Goal: Task Accomplishment & Management: Manage account settings

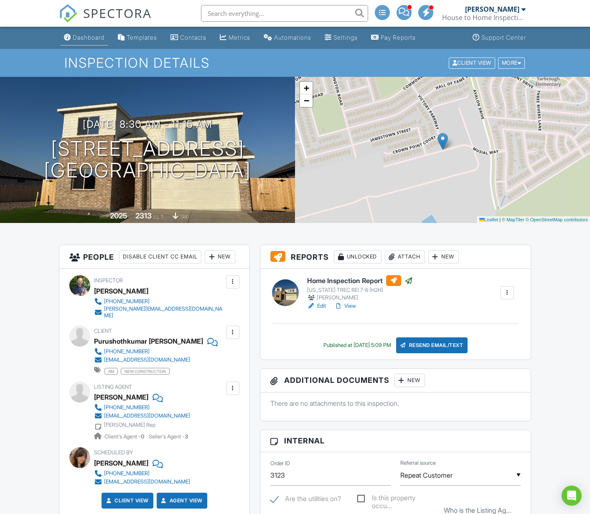
click at [87, 33] on link "Dashboard" at bounding box center [84, 37] width 47 height 15
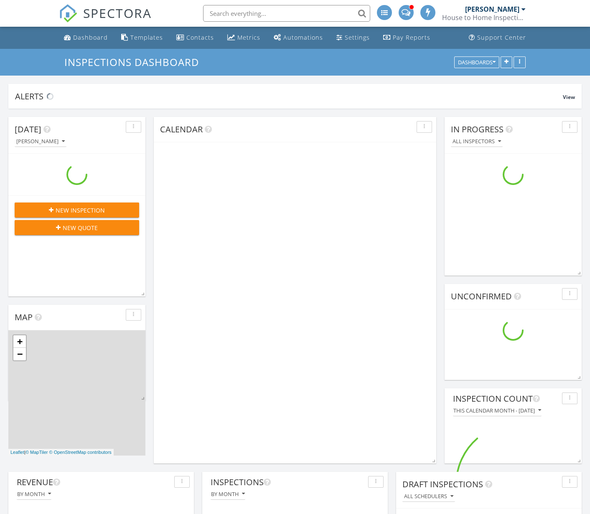
scroll to position [886, 590]
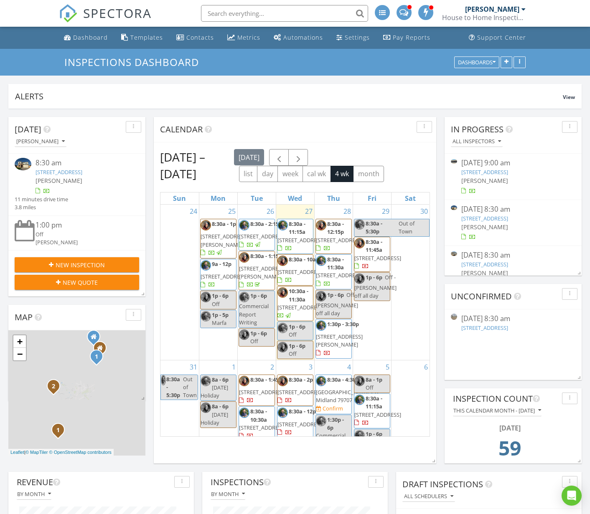
scroll to position [886, 590]
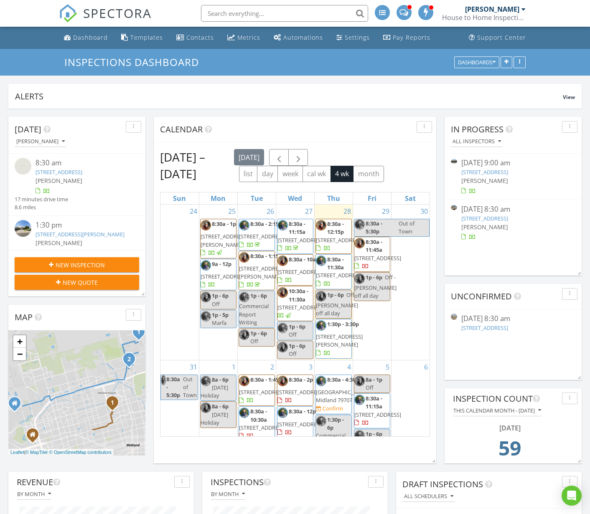
scroll to position [180, 185]
click at [515, 163] on div "08/25/25 9:00 am" at bounding box center [513, 163] width 104 height 10
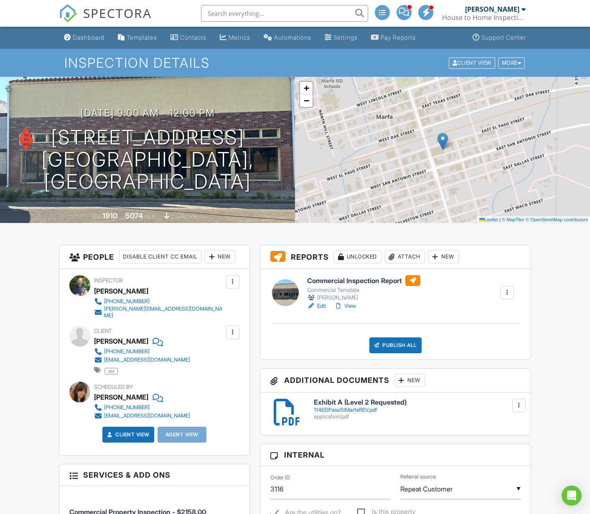
click at [508, 294] on div at bounding box center [507, 293] width 8 height 8
click at [319, 305] on link "Edit" at bounding box center [316, 306] width 19 height 8
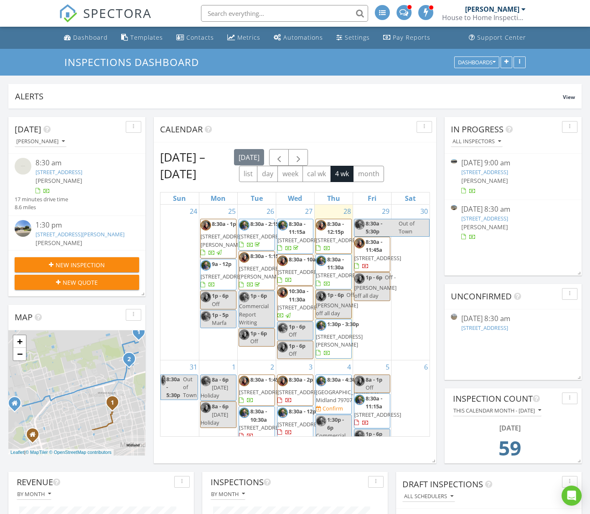
scroll to position [180, 185]
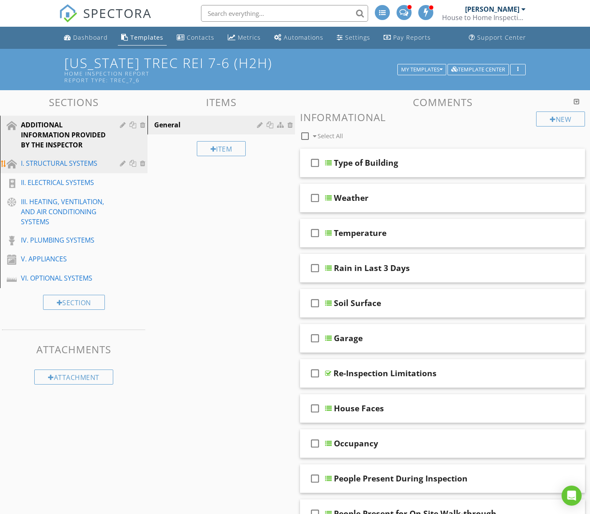
click at [60, 164] on div "I. STRUCTURAL SYSTEMS" at bounding box center [64, 163] width 87 height 10
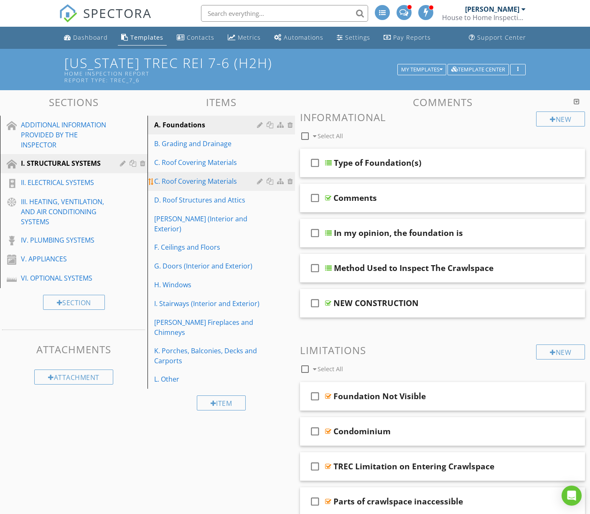
click at [291, 181] on div at bounding box center [291, 181] width 8 height 7
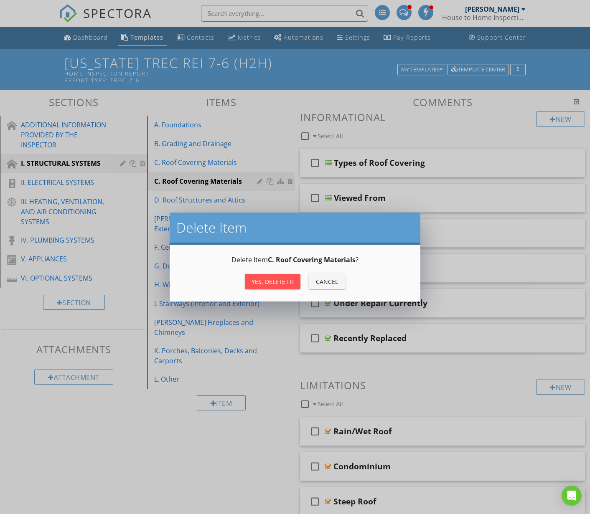
click at [267, 282] on div "Yes, Delete it!" at bounding box center [272, 281] width 42 height 9
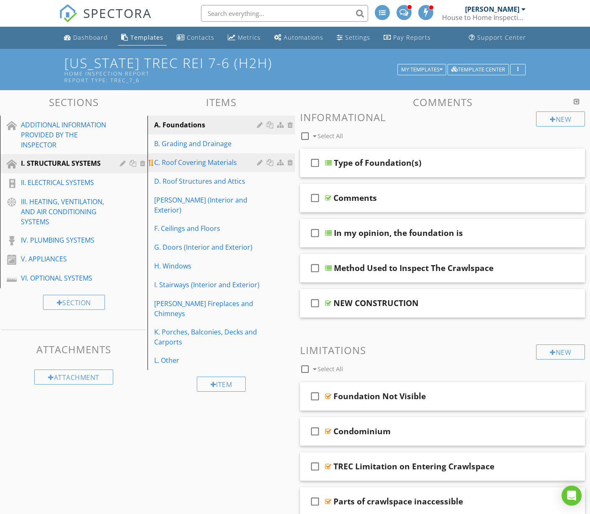
click at [191, 162] on div "C. Roof Covering Materials" at bounding box center [206, 162] width 105 height 10
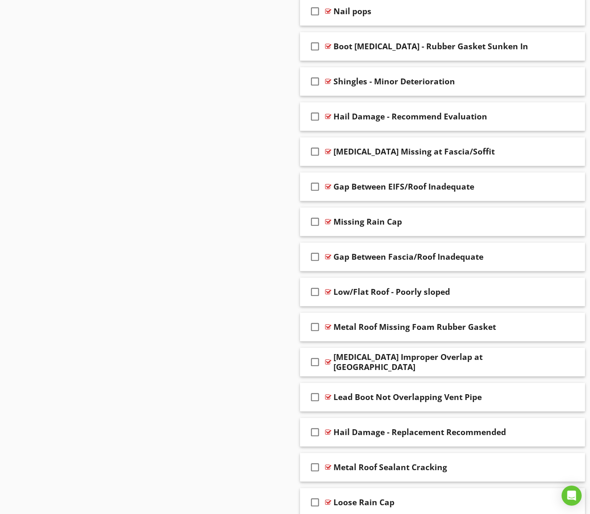
scroll to position [2723, 0]
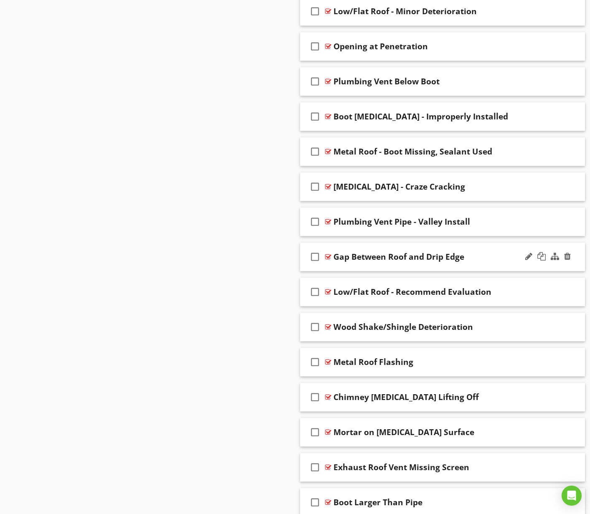
click at [476, 259] on div "Gap Between Roof and Drip Edge" at bounding box center [433, 257] width 201 height 10
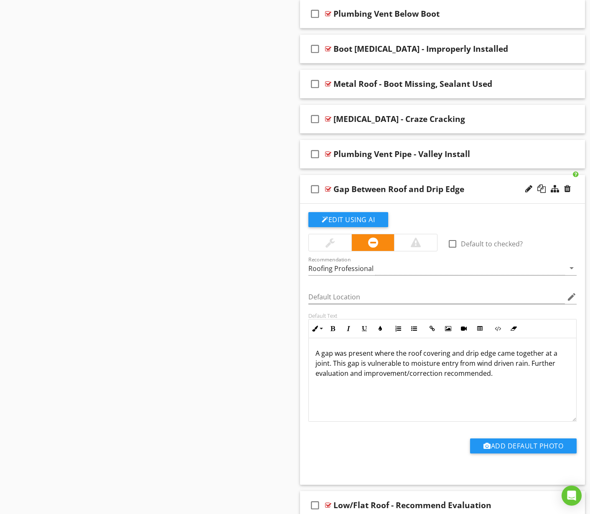
scroll to position [2793, 0]
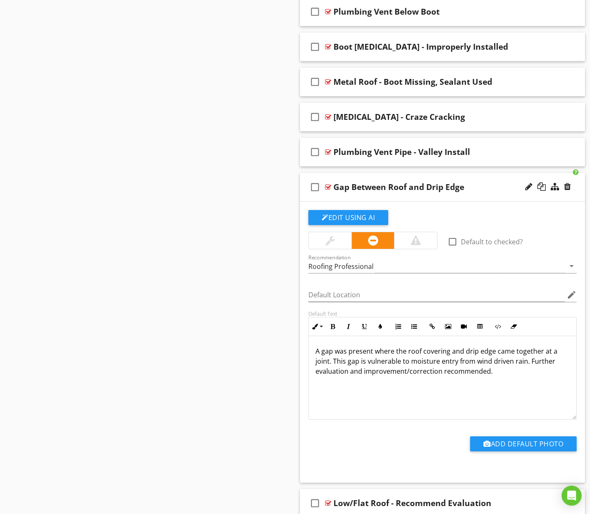
click at [471, 370] on p "A gap was present where the roof covering and drip edge came together at a join…" at bounding box center [442, 361] width 254 height 30
copy p "A gap was present where the roof covering and drip edge came together at a join…"
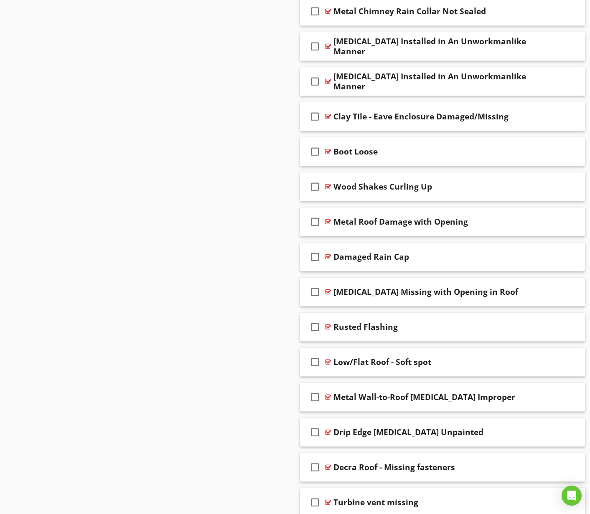
scroll to position [5706, 0]
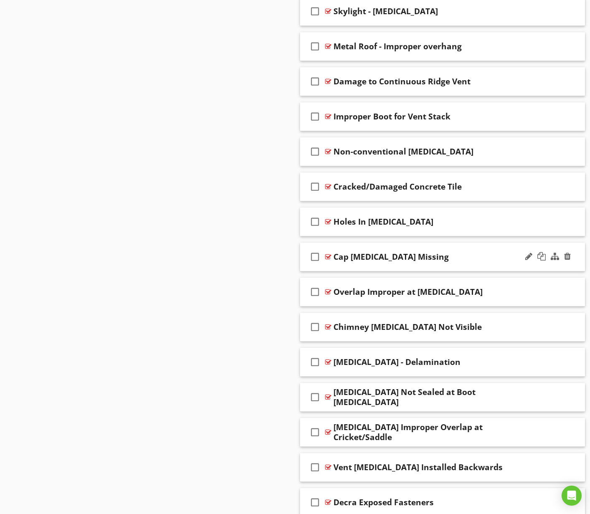
click at [470, 257] on div "Cap Flashing Missing" at bounding box center [433, 257] width 201 height 10
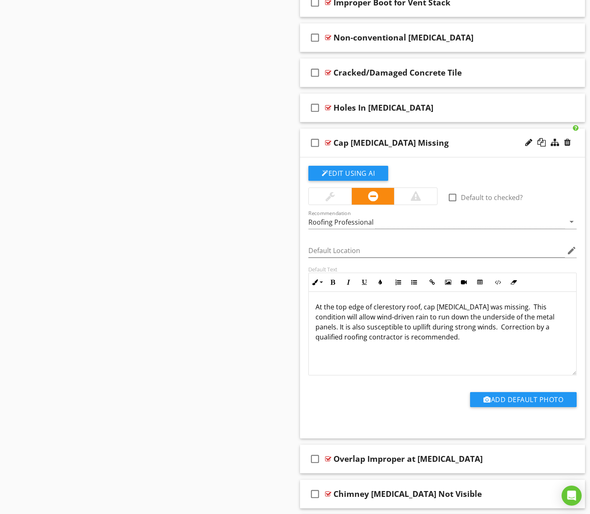
scroll to position [5821, 0]
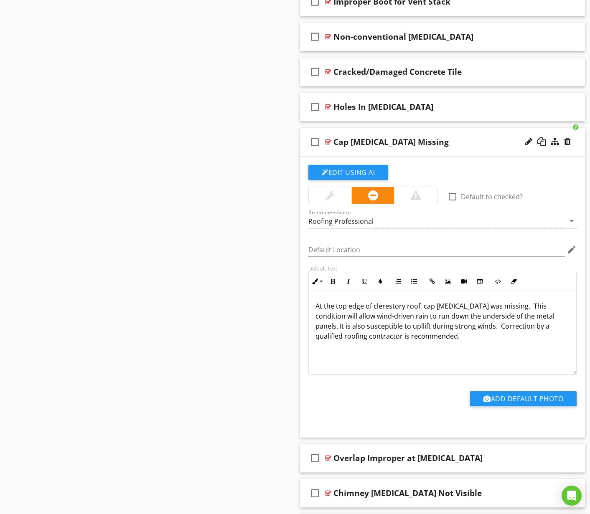
click at [378, 315] on p "At the top edge of clerestory roof, cap flashing was missing. This condition wi…" at bounding box center [442, 321] width 254 height 40
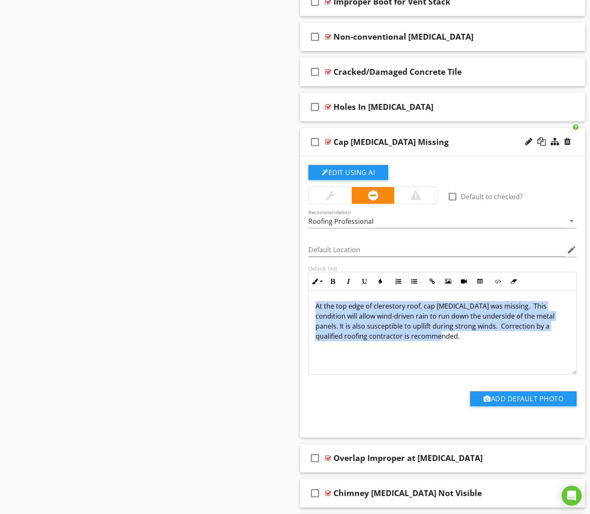
click at [378, 315] on p "At the top edge of clerestory roof, cap flashing was missing. This condition wi…" at bounding box center [442, 321] width 254 height 40
copy p "At the top edge of clerestory roof, cap flashing was missing. This condition wi…"
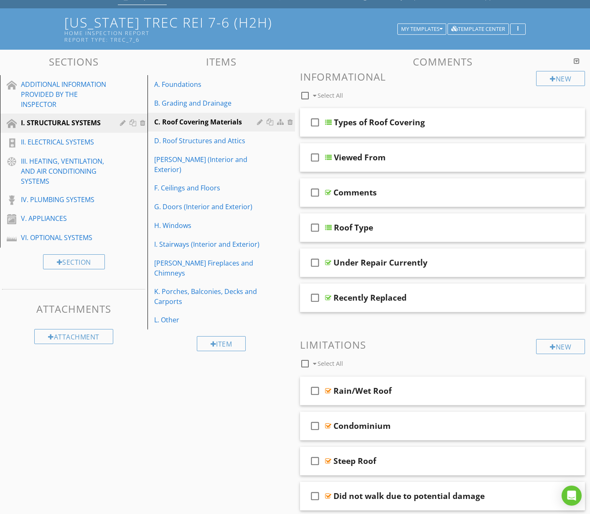
scroll to position [0, 0]
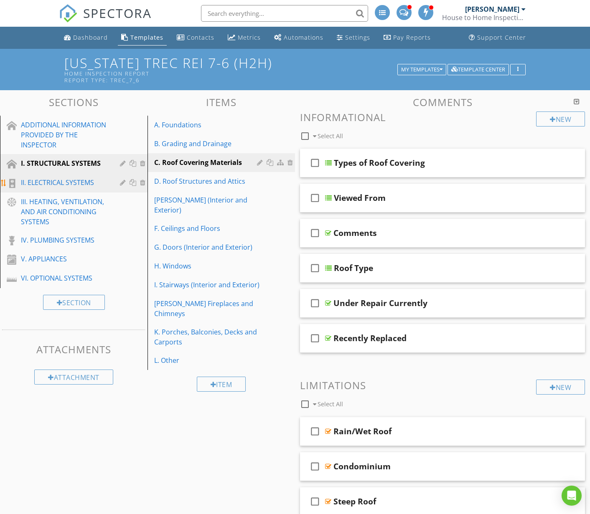
click at [67, 184] on div "II. ELECTRICAL SYSTEMS" at bounding box center [64, 183] width 87 height 10
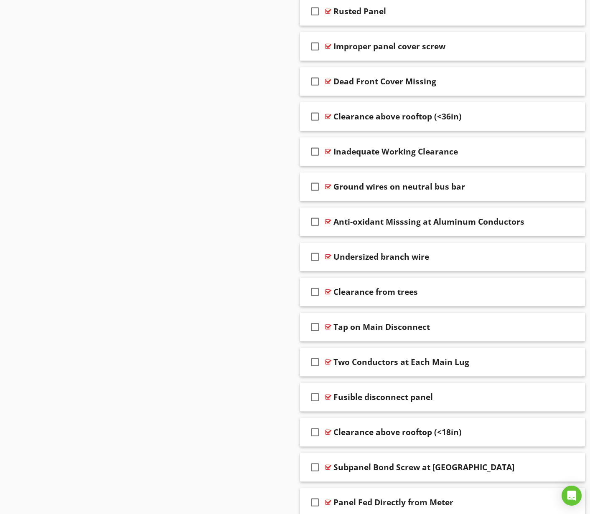
scroll to position [2723, 0]
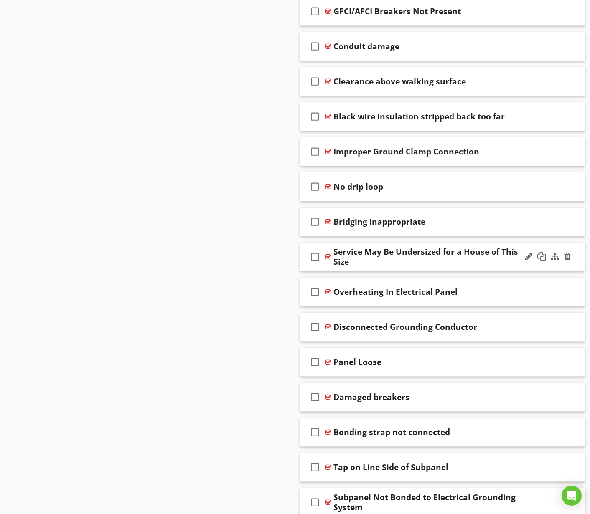
click at [518, 264] on div "check_box_outline_blank Service May Be Undersized for a House of This Size" at bounding box center [442, 257] width 285 height 29
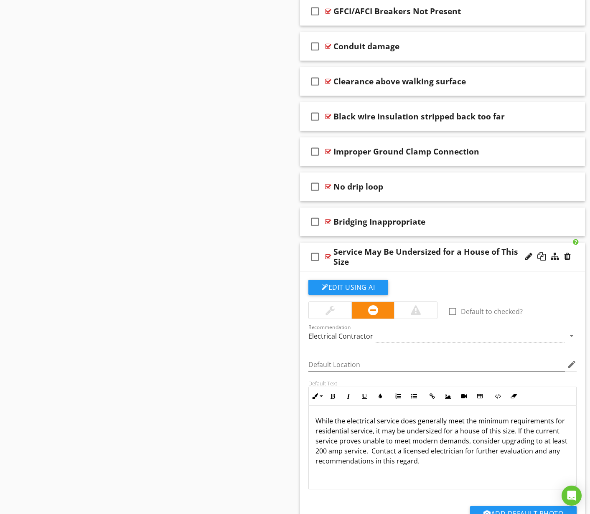
click at [410, 442] on p "While the electrical service does generally meet the minimum requirements for r…" at bounding box center [442, 441] width 254 height 50
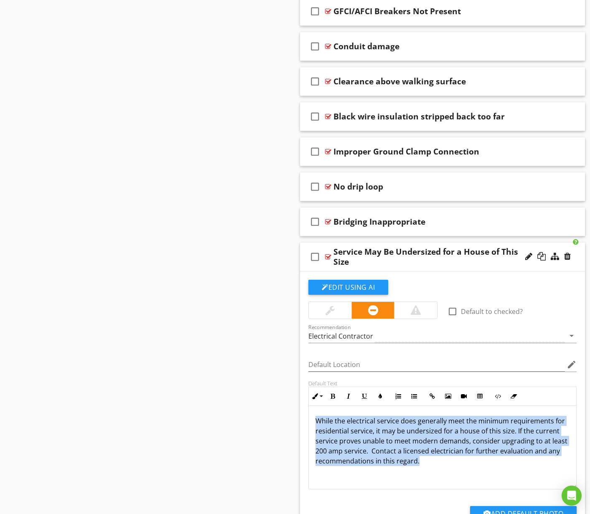
copy p "While the electrical service does generally meet the minimum requirements for r…"
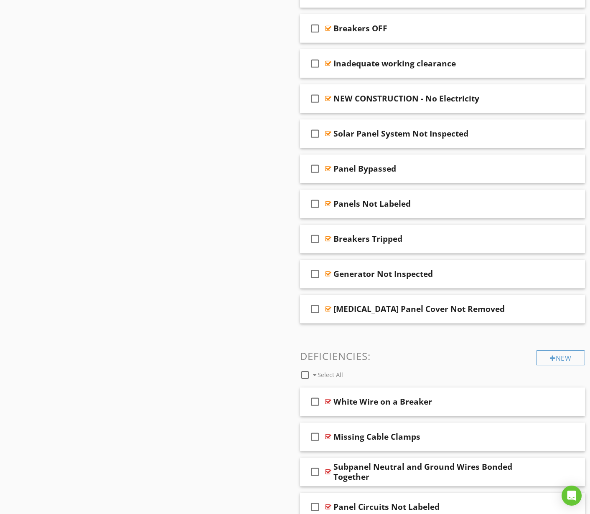
scroll to position [184, 0]
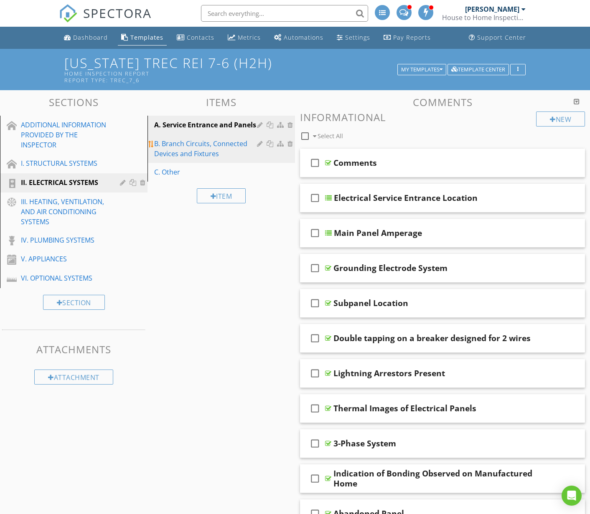
click at [183, 154] on div "B. Branch Circuits, Connected Devices and Fixtures" at bounding box center [206, 149] width 105 height 20
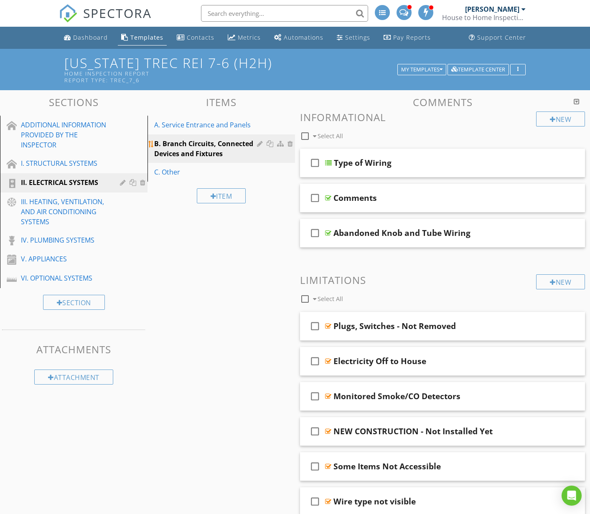
scroll to position [2162, 0]
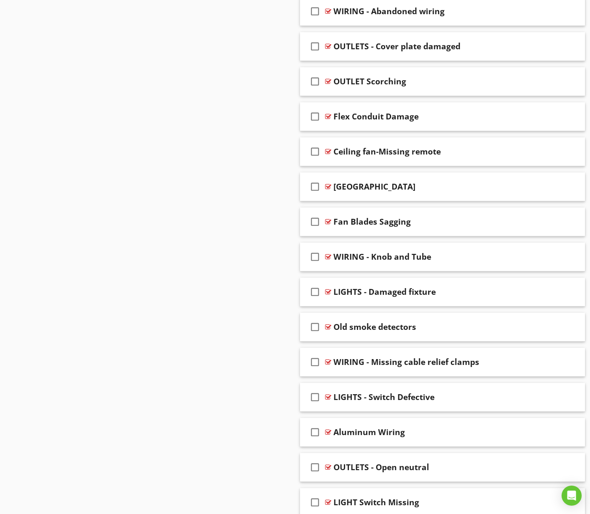
click at [475, 241] on span "check_box_outline_blank GFCI Recommended check_box_outline_blank Missing Smoke …" at bounding box center [442, 520] width 285 height 4134
click at [467, 254] on div "WIRING - Knob and Tube" at bounding box center [433, 257] width 201 height 10
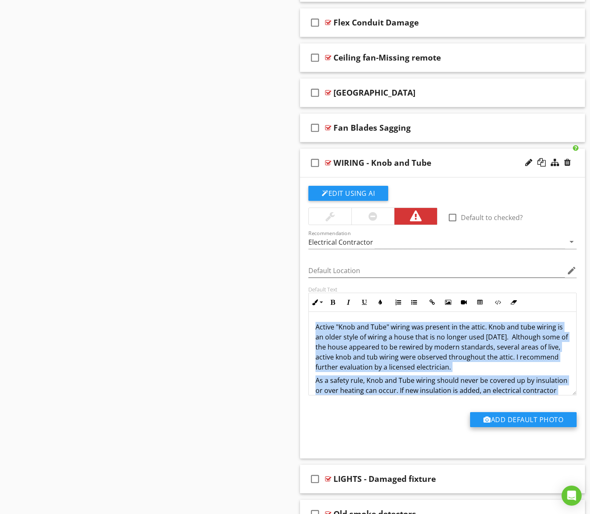
scroll to position [30, 0]
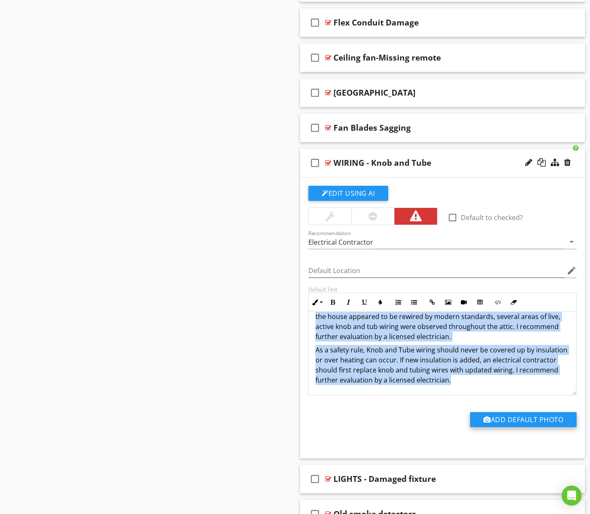
drag, startPoint x: 318, startPoint y: 330, endPoint x: 516, endPoint y: 420, distance: 217.4
click at [516, 420] on div "check_box_outline_blank Default to checked? Recommendation Electrical Contracto…" at bounding box center [442, 314] width 278 height 256
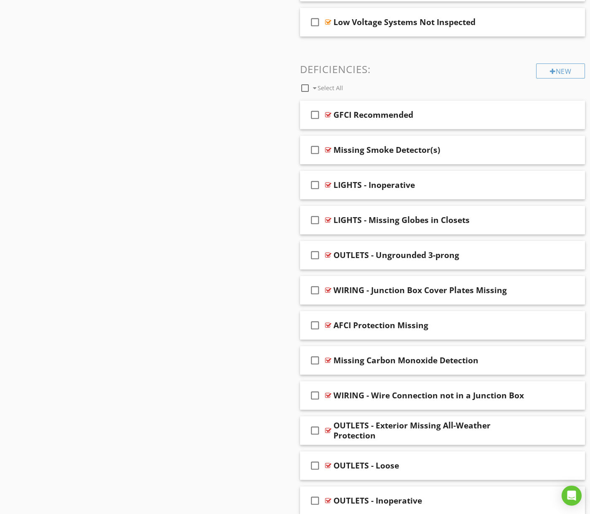
scroll to position [0, 0]
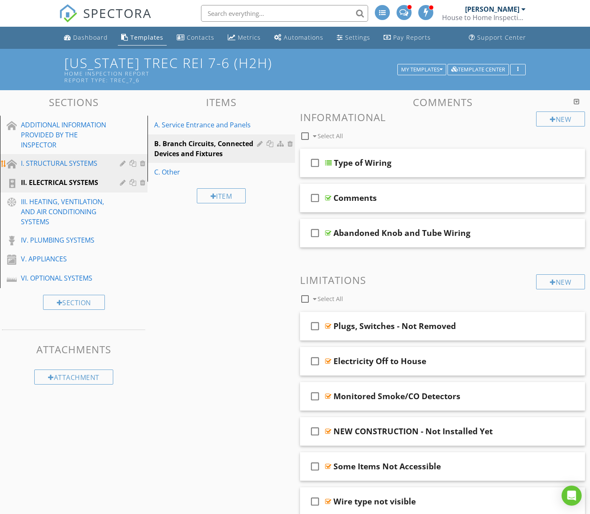
click at [52, 163] on div "I. STRUCTURAL SYSTEMS" at bounding box center [64, 163] width 87 height 10
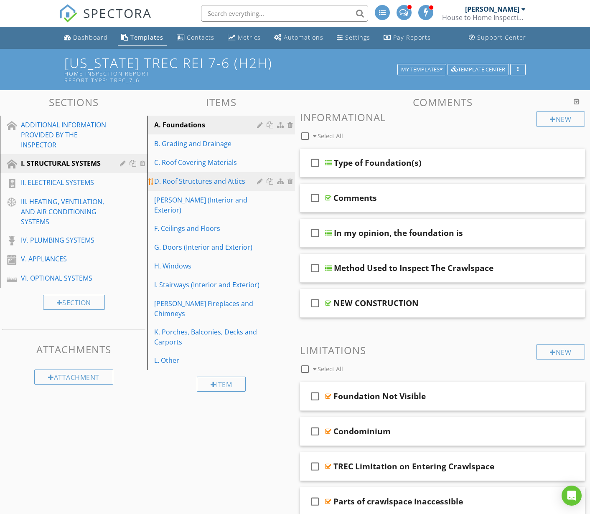
click at [198, 183] on div "D. Roof Structures and Attics" at bounding box center [206, 181] width 105 height 10
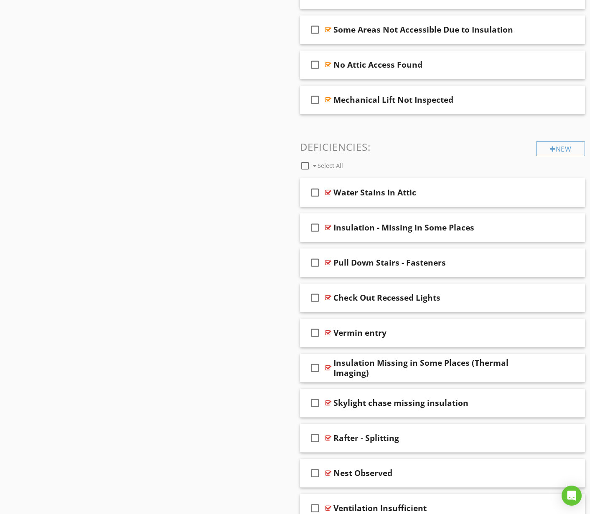
scroll to position [1320, 0]
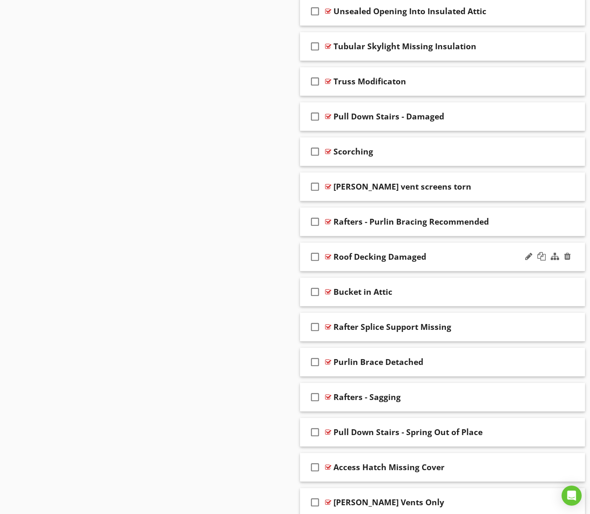
click at [479, 254] on div "Roof Decking Damaged" at bounding box center [433, 257] width 201 height 10
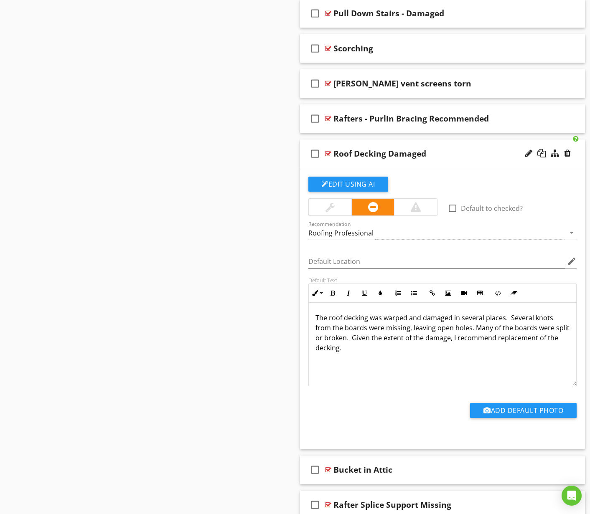
scroll to position [1424, 0]
click at [431, 329] on p "The roof decking was warped and damaged in several places. Several knots from t…" at bounding box center [442, 332] width 254 height 40
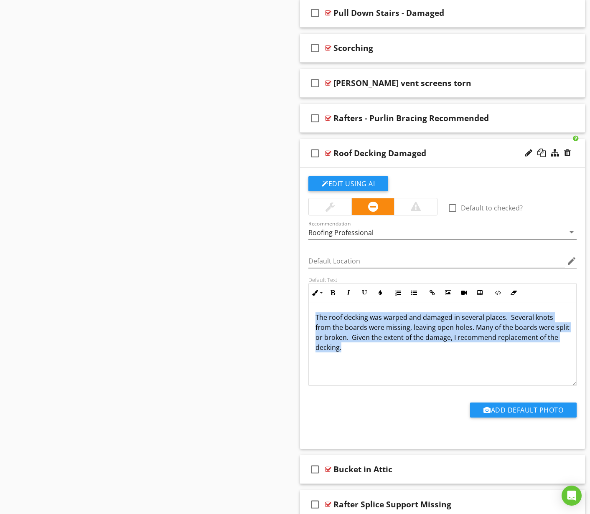
click at [431, 329] on p "The roof decking was warped and damaged in several places. Several knots from t…" at bounding box center [442, 332] width 254 height 40
copy p "The roof decking was warped and damaged in several places. Several knots from t…"
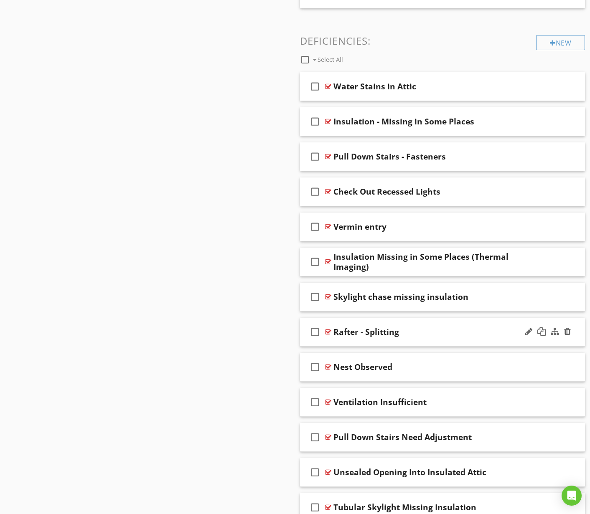
scroll to position [1917, 0]
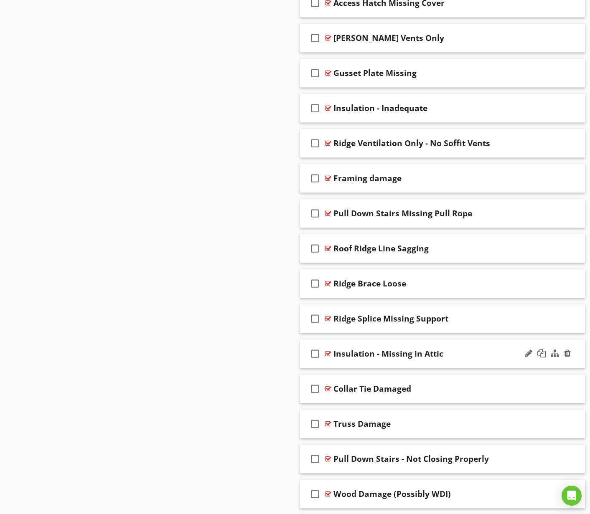
click at [482, 362] on div "check_box_outline_blank Insulation - Missing in Attic" at bounding box center [442, 354] width 285 height 29
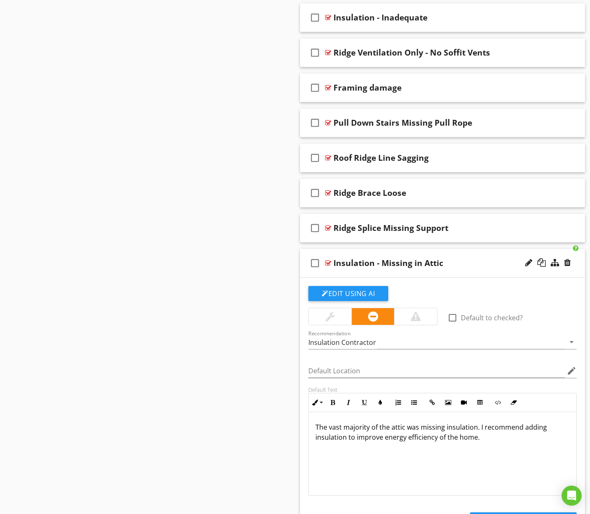
scroll to position [2178, 0]
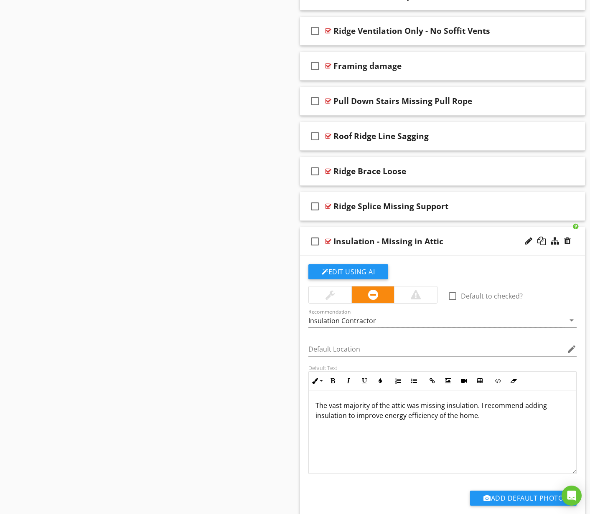
click at [404, 411] on p "The vast majority of the attic was missing insulation. I recommend adding insul…" at bounding box center [442, 411] width 254 height 20
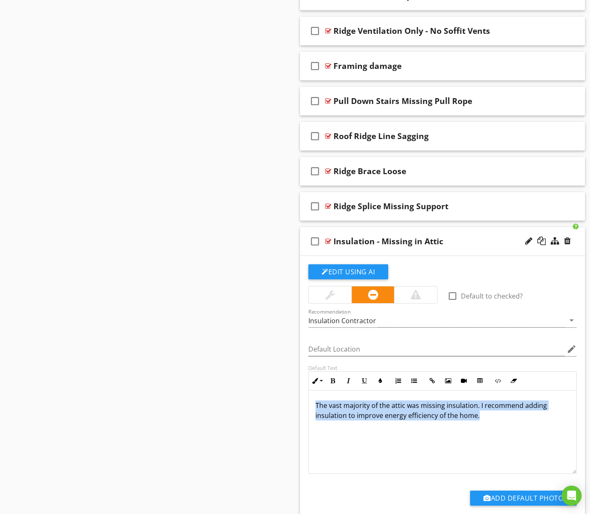
click at [404, 411] on p "The vast majority of the attic was missing insulation. I recommend adding insul…" at bounding box center [442, 411] width 254 height 20
copy p "The vast majority of the attic was missing insulation. I recommend adding insul…"
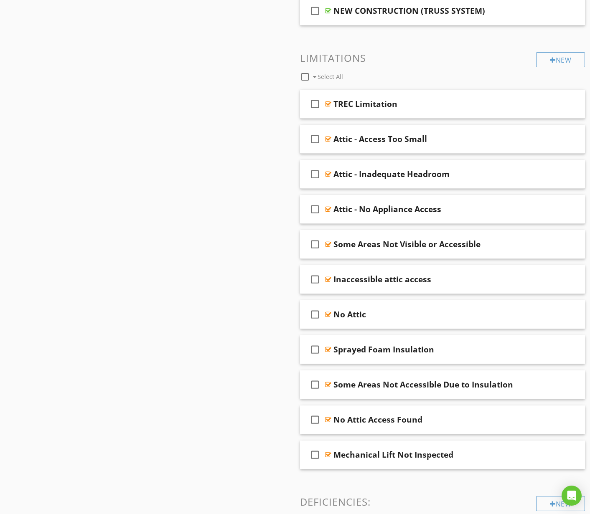
scroll to position [0, 0]
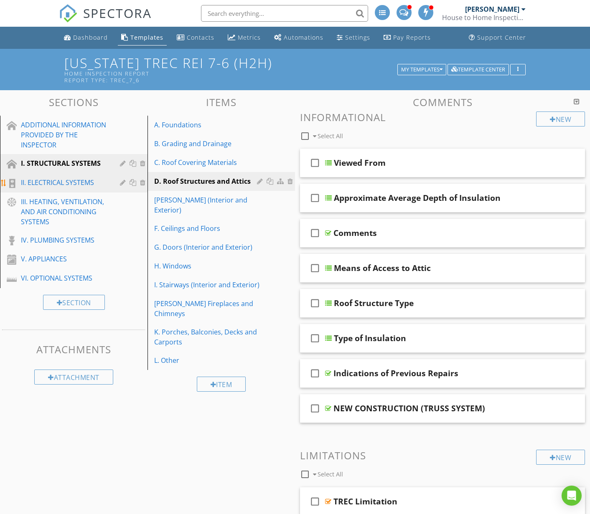
click at [58, 188] on div "II. ELECTRICAL SYSTEMS" at bounding box center [80, 183] width 118 height 11
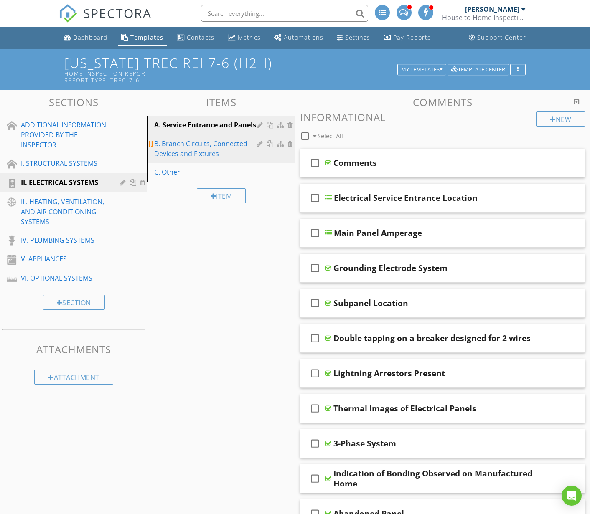
click at [180, 157] on div "B. Branch Circuits, Connected Devices and Fixtures" at bounding box center [206, 149] width 105 height 20
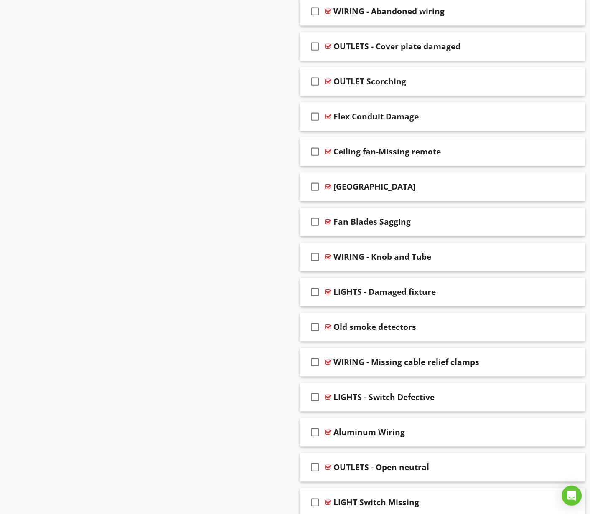
scroll to position [2443, 0]
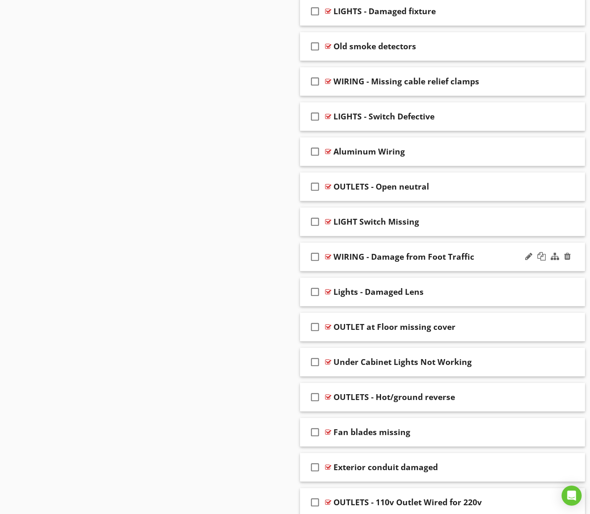
click at [492, 259] on div "WIRING - Damage from Foot Traffic" at bounding box center [433, 257] width 201 height 10
click at [508, 261] on div "WIRING - Damage from Foot Traffic" at bounding box center [433, 257] width 201 height 10
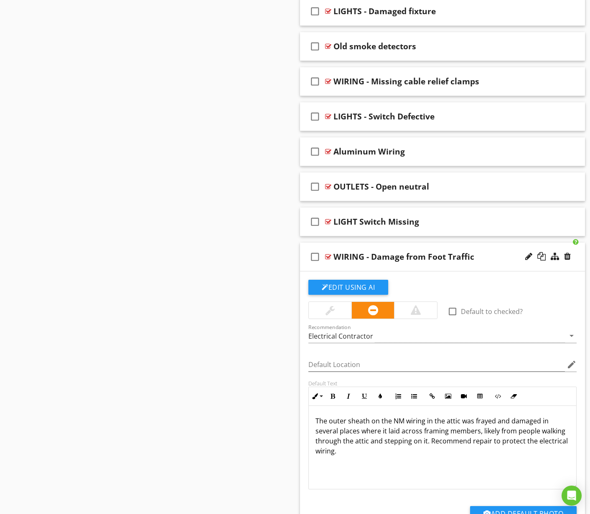
click at [403, 441] on p "The outer sheath on the NM wiring in the attic was frayed and damaged in severa…" at bounding box center [442, 436] width 254 height 40
copy p "The outer sheath on the NM wiring in the attic was frayed and damaged in severa…"
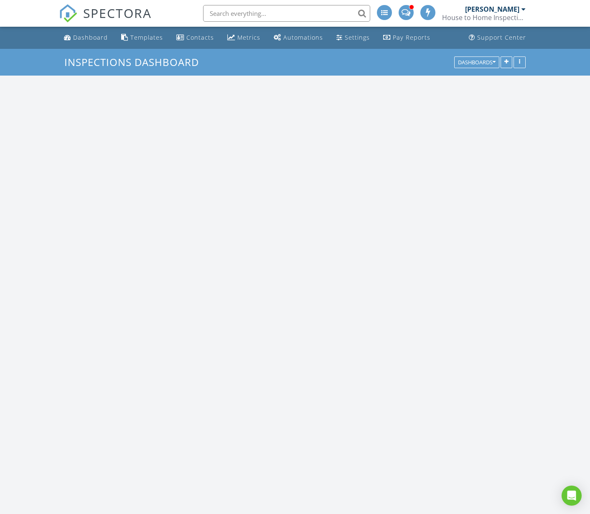
scroll to position [886, 590]
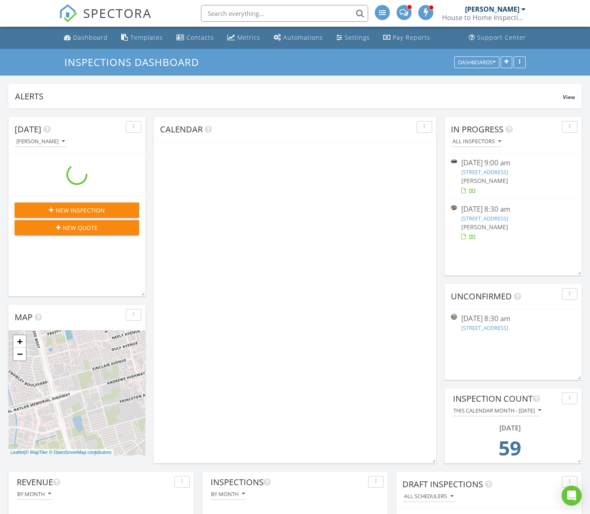
click at [261, 14] on input "text" at bounding box center [284, 13] width 167 height 17
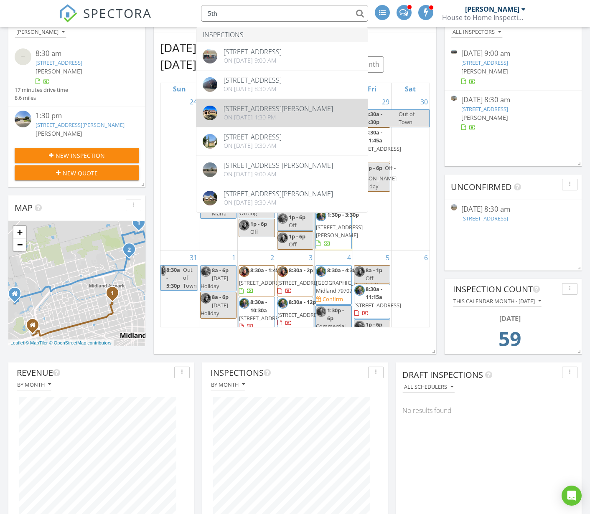
scroll to position [110, 0]
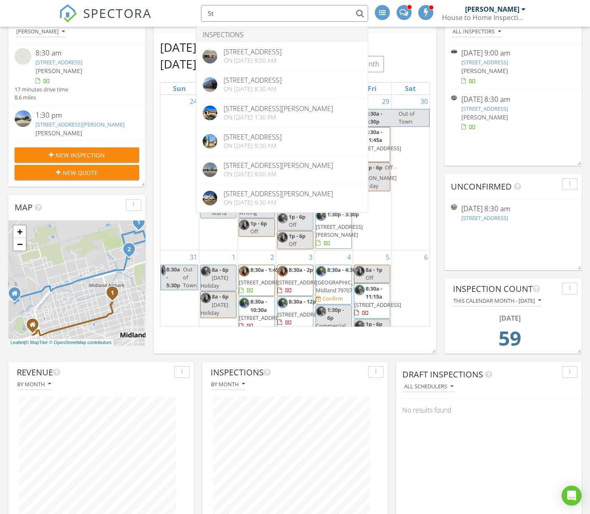
type input "5"
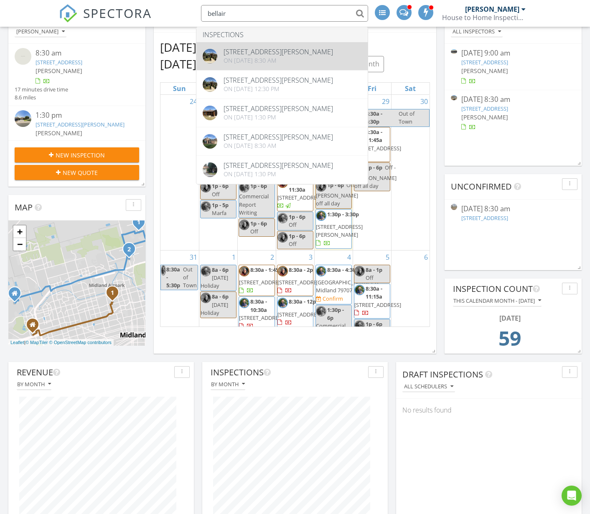
type input "bellair"
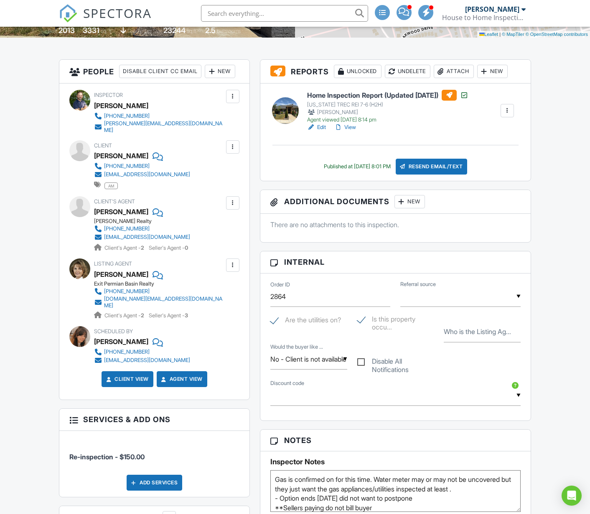
scroll to position [227, 0]
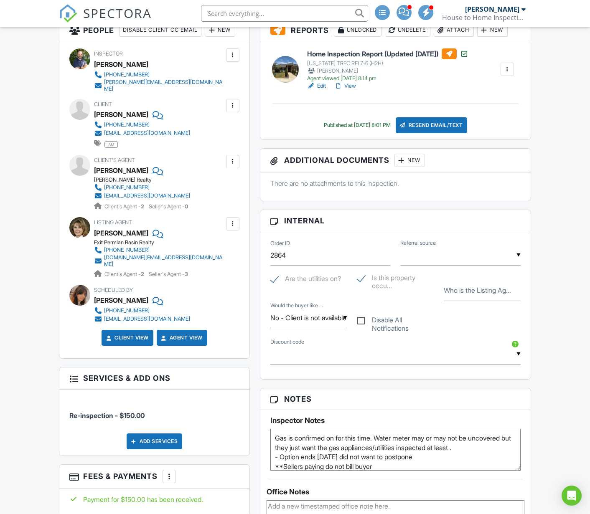
click at [241, 12] on input "text" at bounding box center [284, 13] width 167 height 17
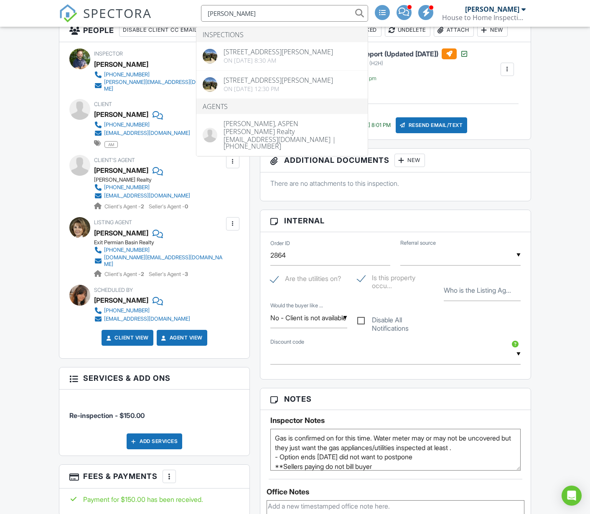
type input "aspen ortiz"
click at [551, 187] on div "Dashboard Templates Contacts Metrics Automations Settings Pay Reports Support C…" at bounding box center [295, 522] width 590 height 1444
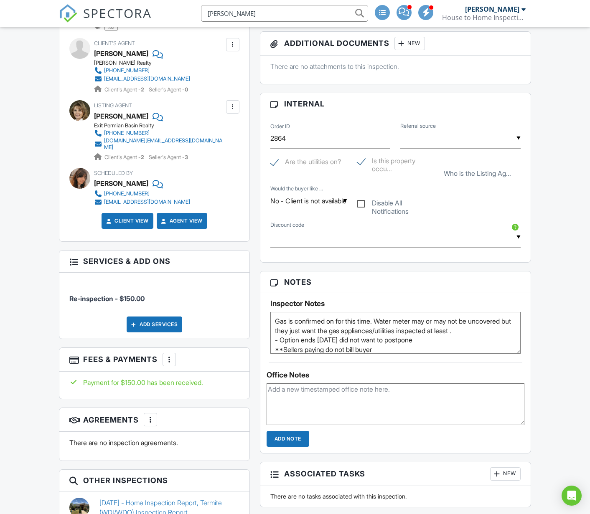
scroll to position [0, 0]
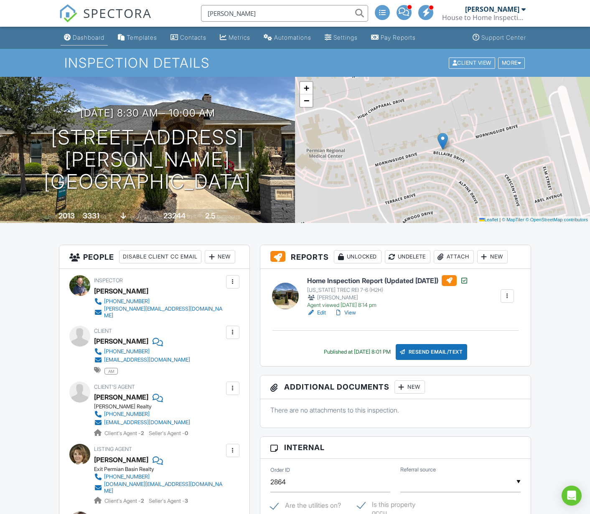
click at [78, 37] on div "Dashboard" at bounding box center [89, 37] width 32 height 7
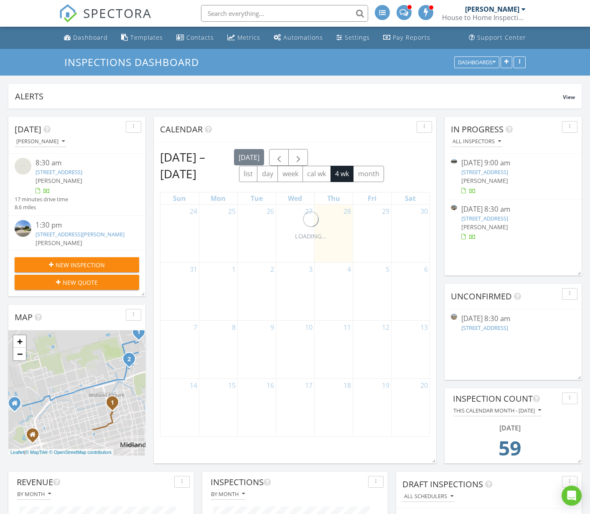
scroll to position [180, 185]
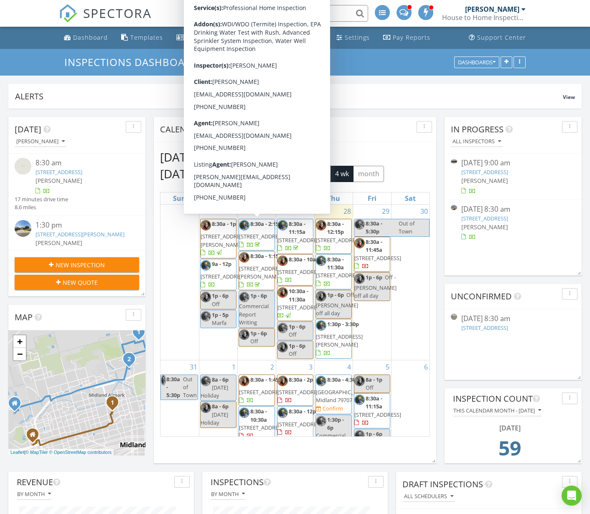
click at [251, 240] on span "[STREET_ADDRESS]" at bounding box center [262, 237] width 47 height 8
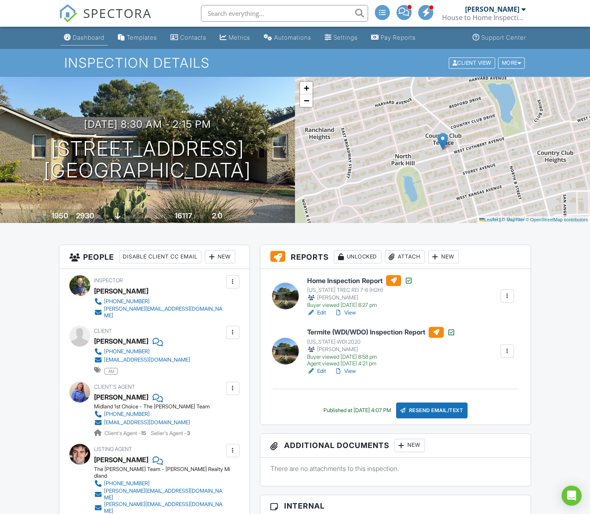
click at [85, 37] on div "Dashboard" at bounding box center [89, 37] width 32 height 7
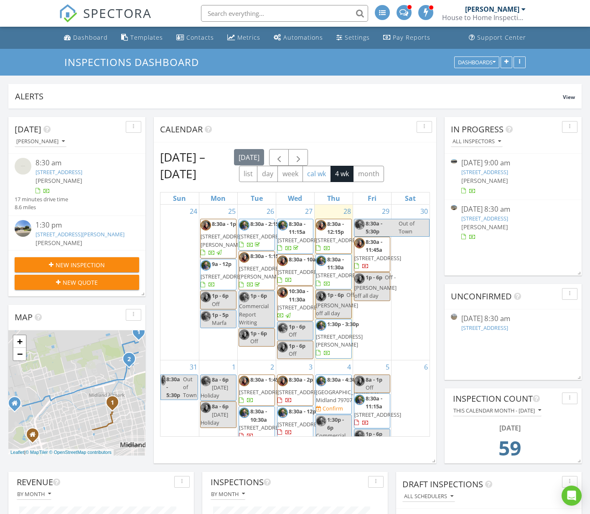
scroll to position [180, 185]
click at [284, 155] on span "button" at bounding box center [279, 158] width 10 height 10
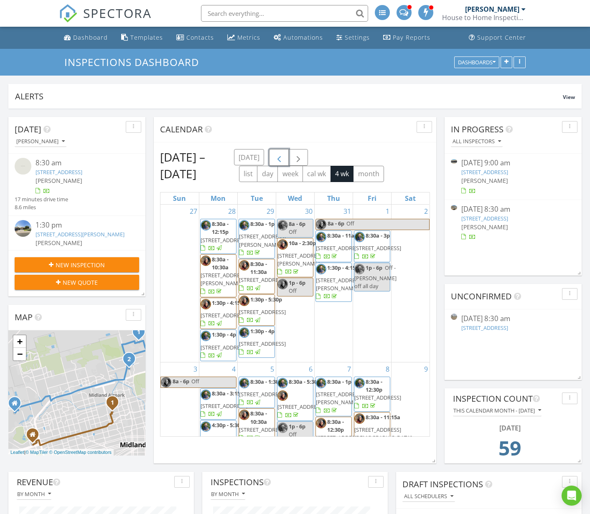
click at [284, 155] on span "button" at bounding box center [279, 158] width 10 height 10
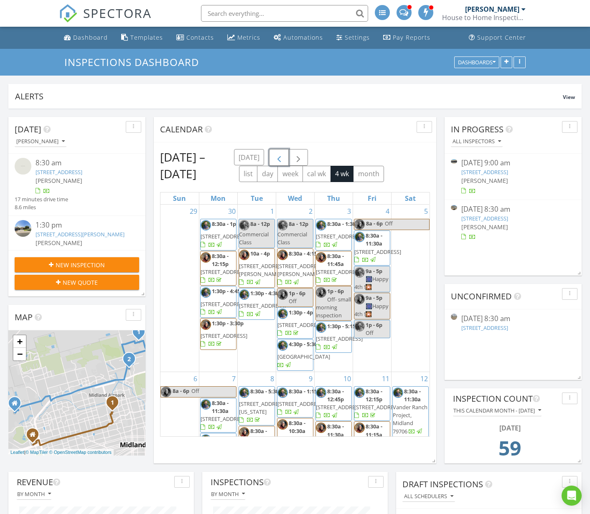
click at [284, 157] on span "button" at bounding box center [279, 158] width 10 height 10
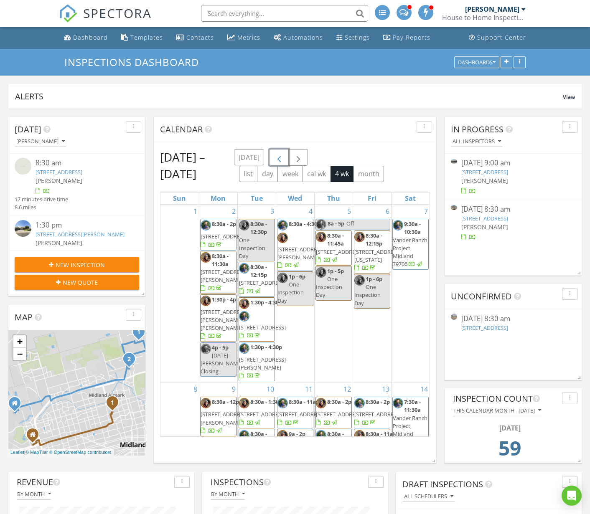
click at [274, 158] on span "button" at bounding box center [279, 158] width 10 height 10
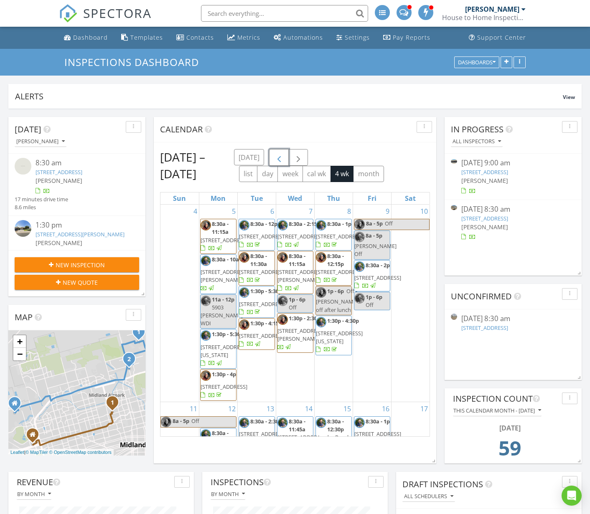
click at [274, 158] on button "button" at bounding box center [279, 157] width 20 height 17
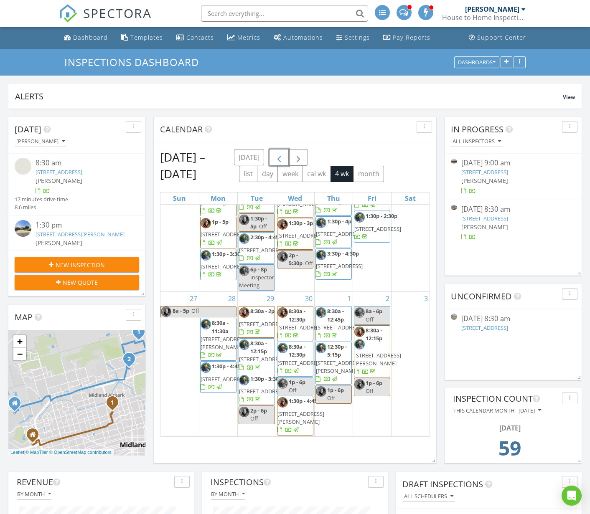
scroll to position [716, 0]
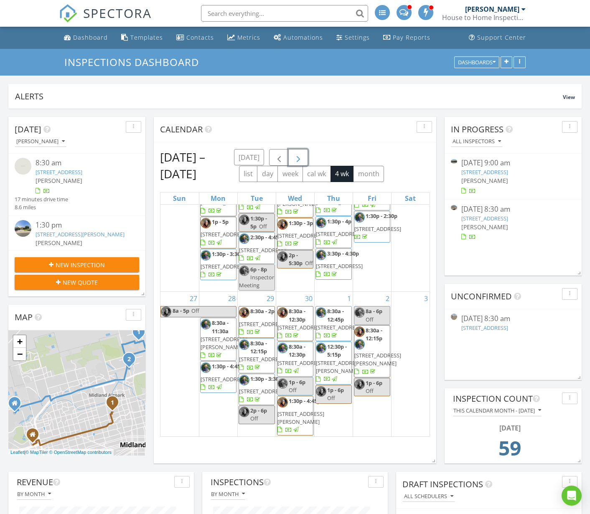
click at [303, 157] on span "button" at bounding box center [298, 158] width 10 height 10
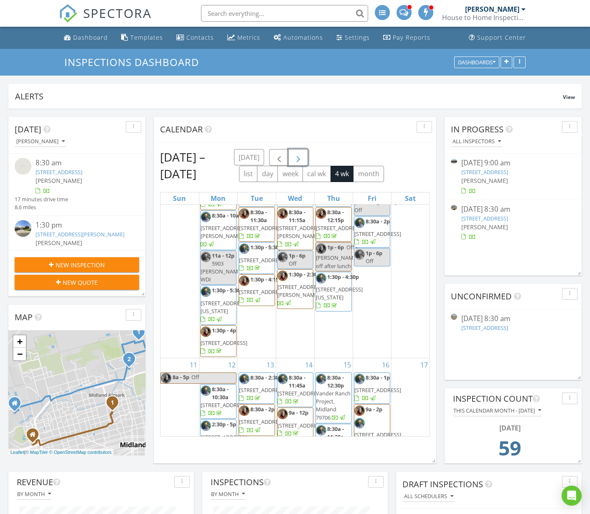
scroll to position [0, 0]
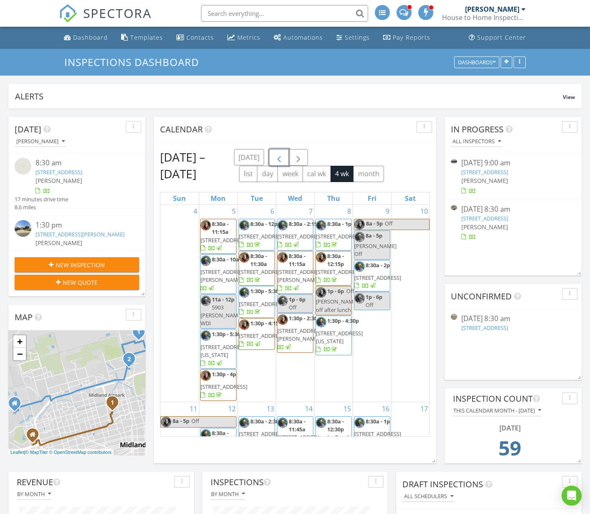
click at [278, 153] on span "button" at bounding box center [279, 158] width 10 height 10
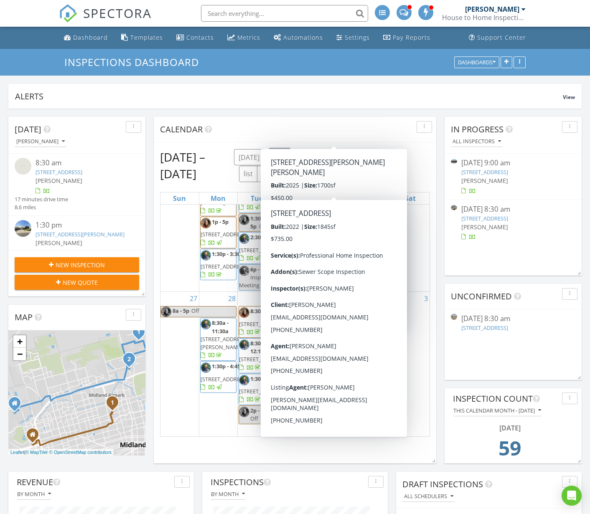
scroll to position [653, 0]
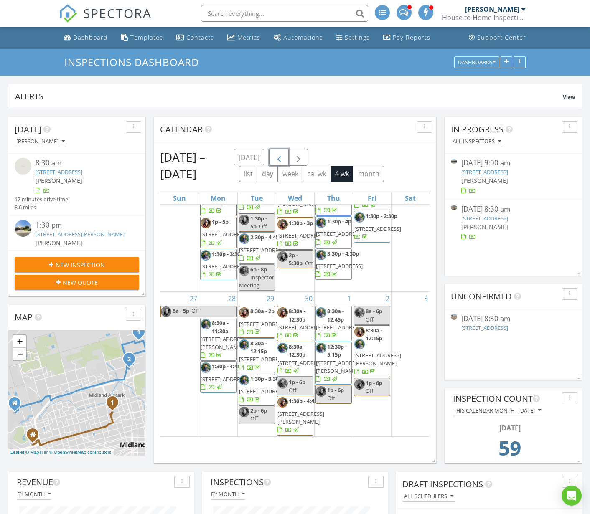
click at [329, 331] on span "317 SW Ave I, Seminole 79360" at bounding box center [339, 328] width 47 height 8
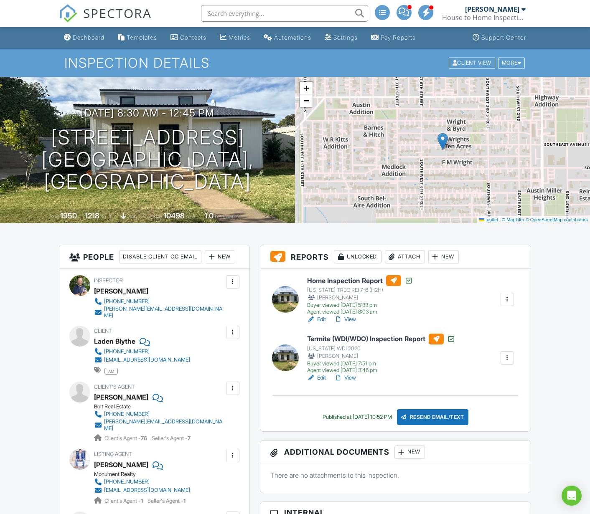
click at [350, 316] on link "View" at bounding box center [345, 319] width 22 height 8
